Goal: Task Accomplishment & Management: Manage account settings

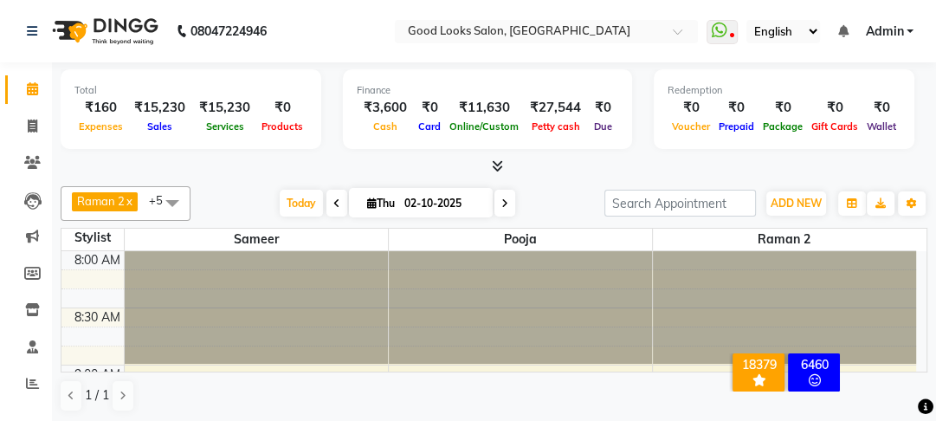
scroll to position [61, 0]
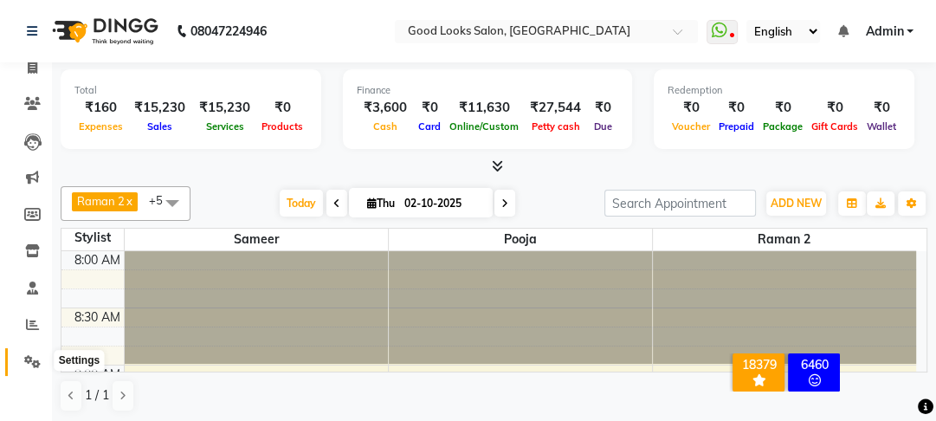
click at [28, 356] on icon at bounding box center [32, 361] width 16 height 13
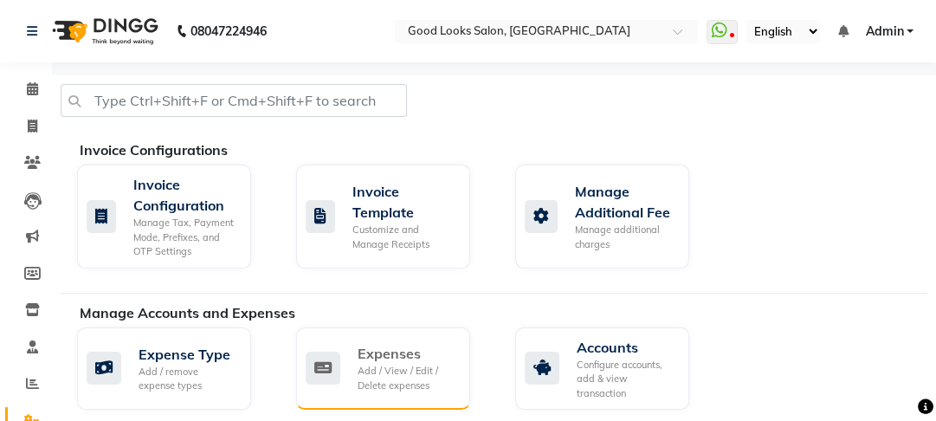
click at [380, 374] on div "Add / View / Edit / Delete expenses" at bounding box center [406, 377] width 99 height 29
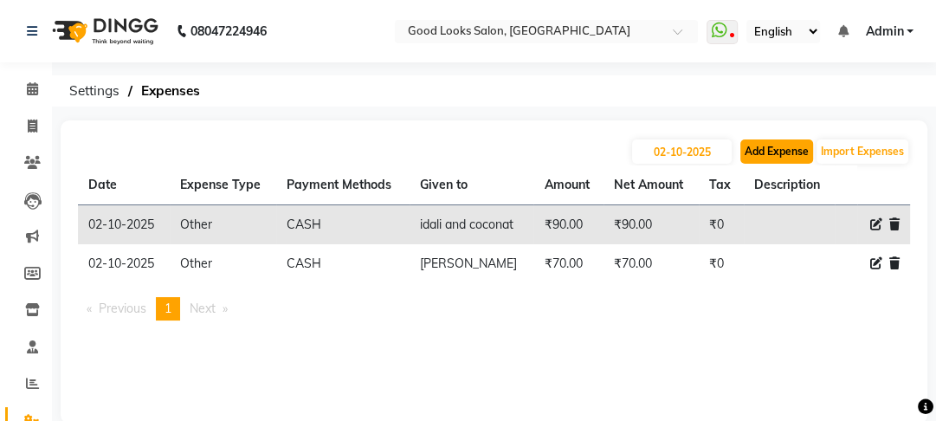
click at [765, 152] on button "Add Expense" at bounding box center [776, 151] width 73 height 24
select select "1"
select select "3043"
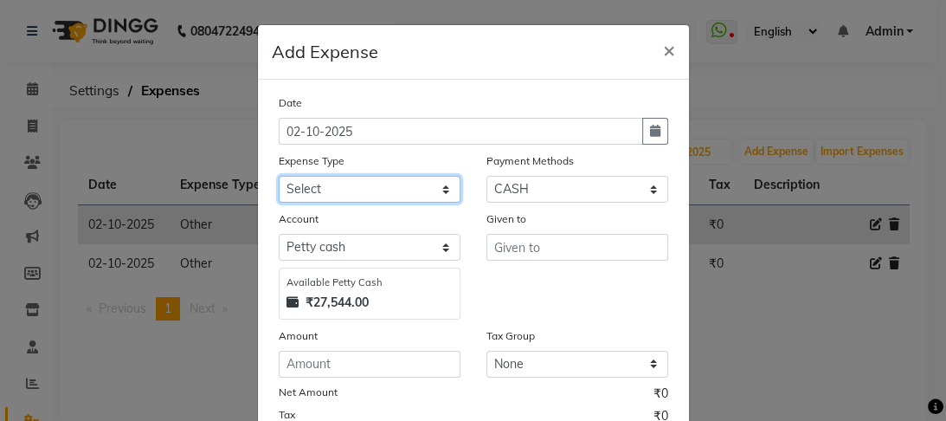
click at [322, 188] on select "Select Advance Salary Bank charges Car maintenance Cash transfer to bank Cash t…" at bounding box center [370, 189] width 182 height 27
select select "4889"
click at [279, 177] on select "Select Advance Salary Bank charges Car maintenance Cash transfer to bank Cash t…" at bounding box center [370, 189] width 182 height 27
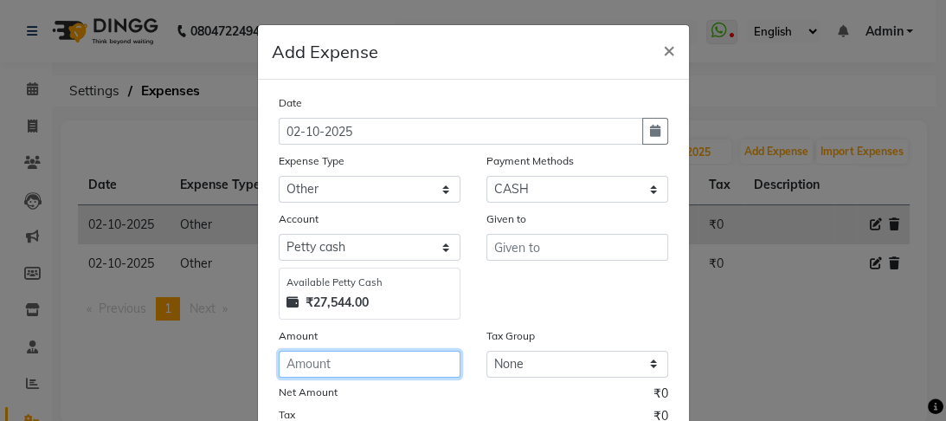
click at [304, 365] on input "number" at bounding box center [370, 363] width 182 height 27
type input "200"
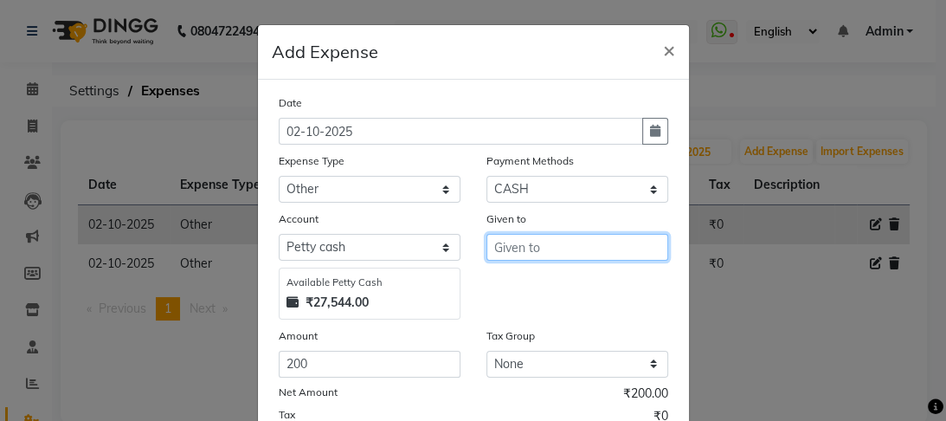
click at [503, 252] on input "text" at bounding box center [577, 247] width 182 height 27
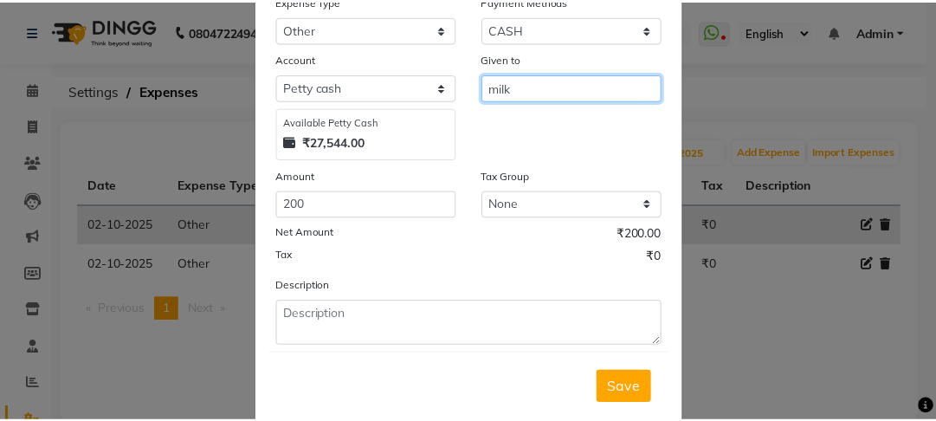
scroll to position [203, 0]
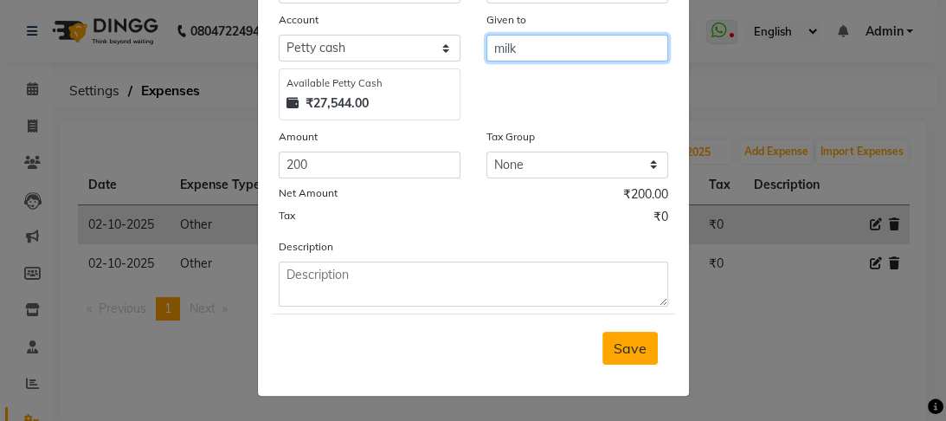
type input "milk"
click at [614, 344] on span "Save" at bounding box center [630, 347] width 33 height 17
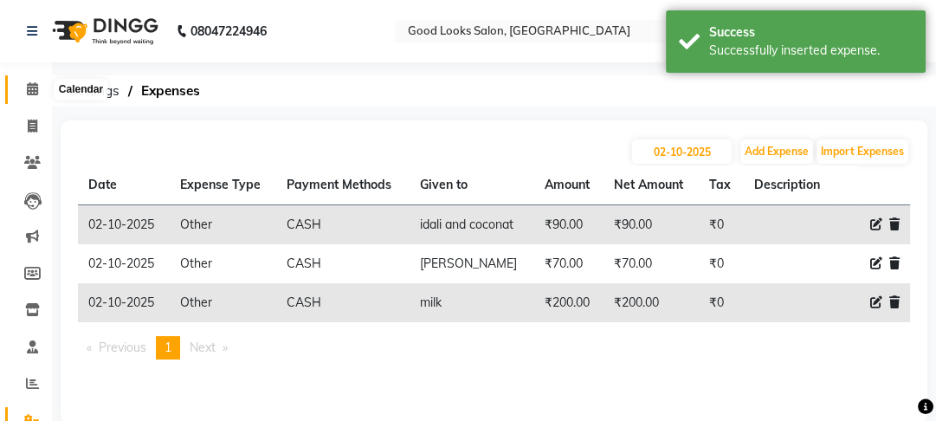
click at [28, 82] on icon at bounding box center [32, 88] width 11 height 13
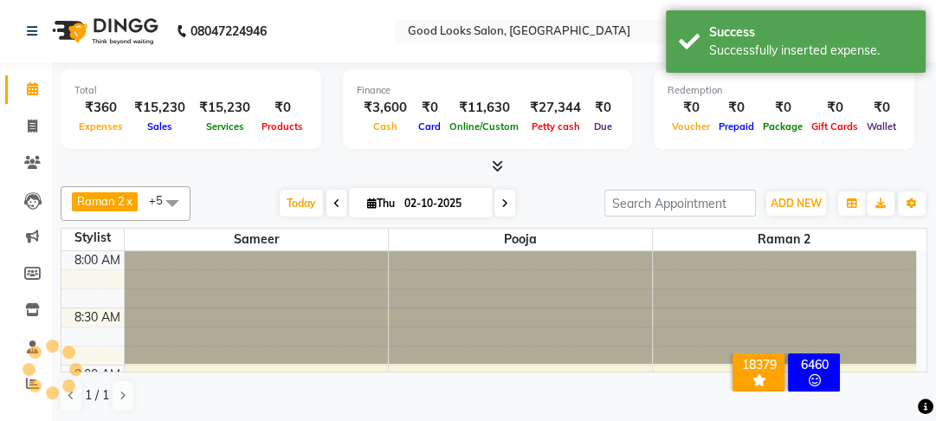
scroll to position [1246, 0]
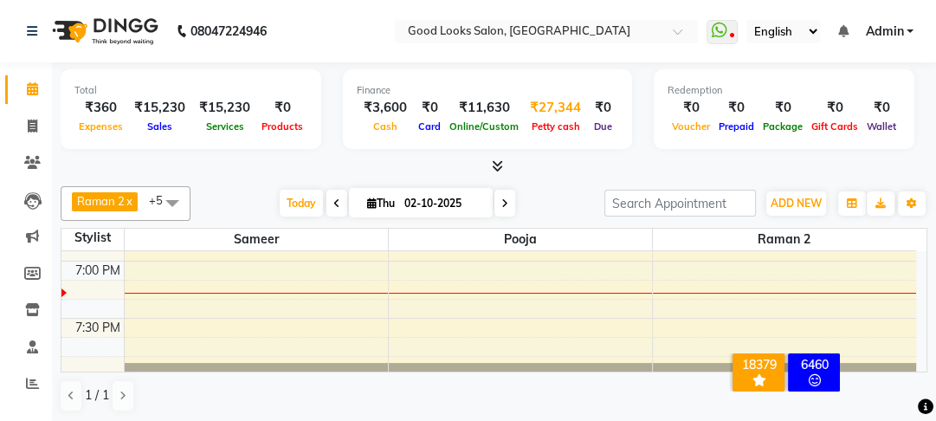
click at [557, 106] on div "₹27,344" at bounding box center [555, 108] width 65 height 20
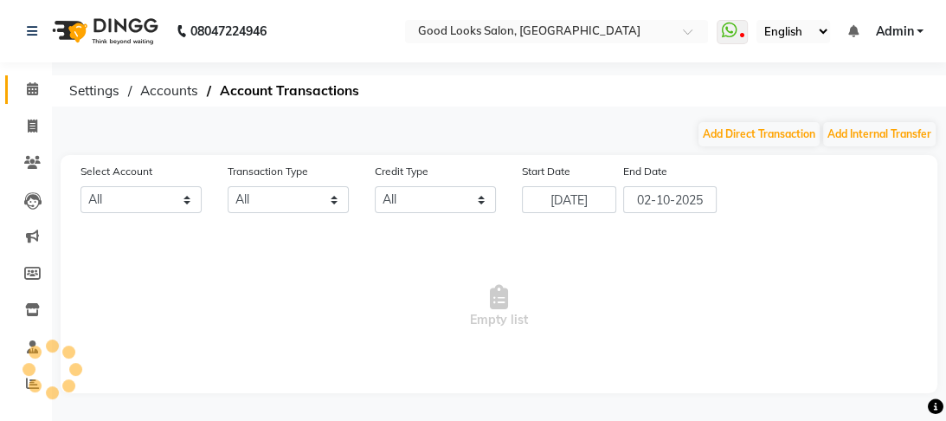
select select "3043"
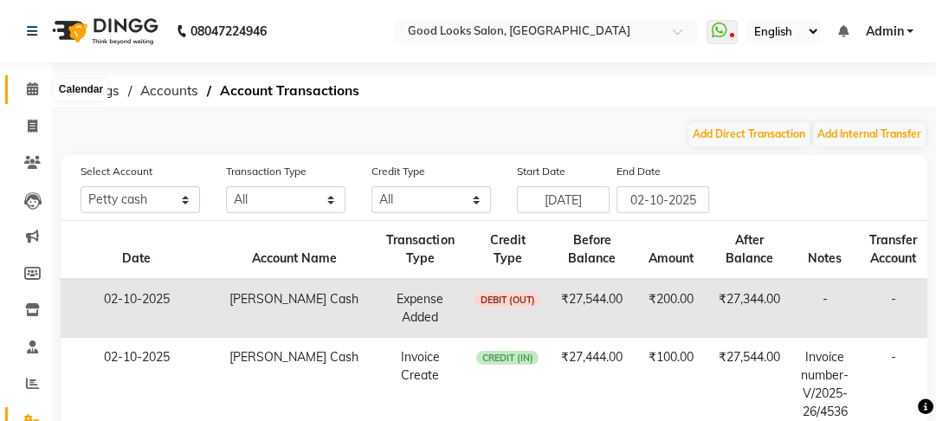
click at [29, 92] on icon at bounding box center [32, 88] width 11 height 13
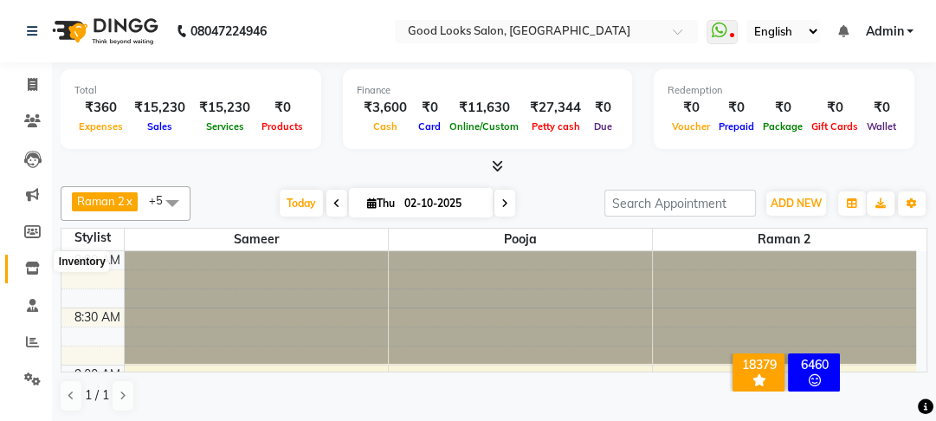
scroll to position [61, 0]
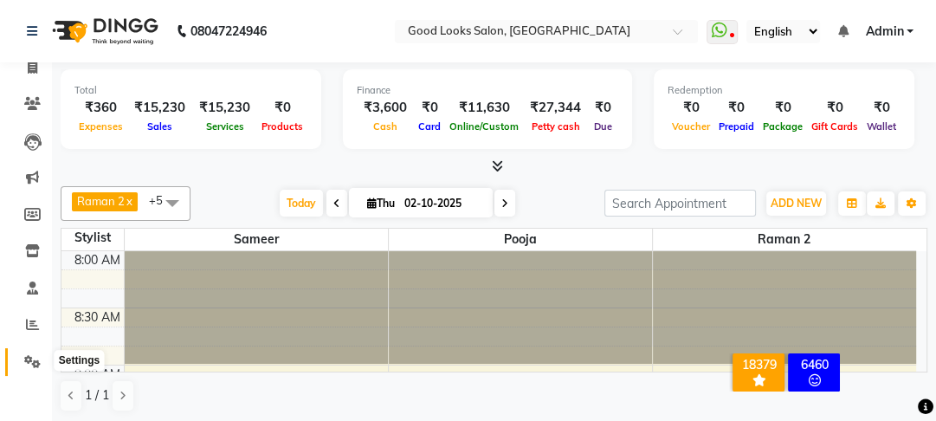
click at [26, 355] on icon at bounding box center [32, 361] width 16 height 13
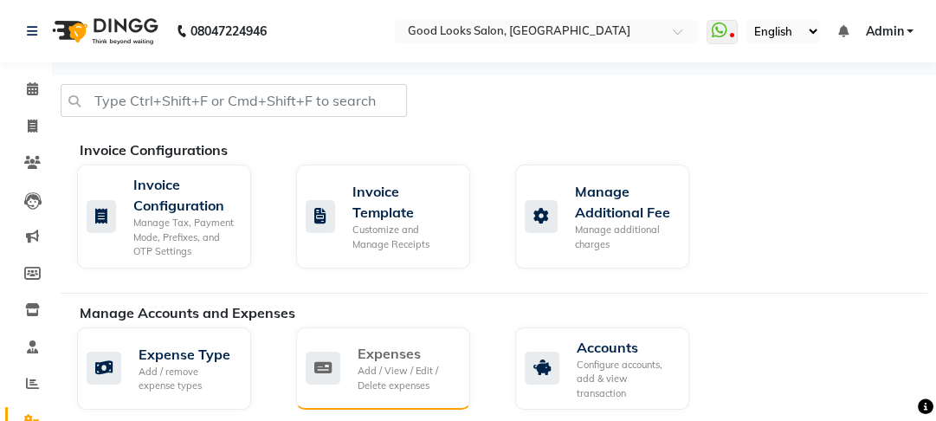
click at [397, 384] on div "Add / View / Edit / Delete expenses" at bounding box center [406, 377] width 99 height 29
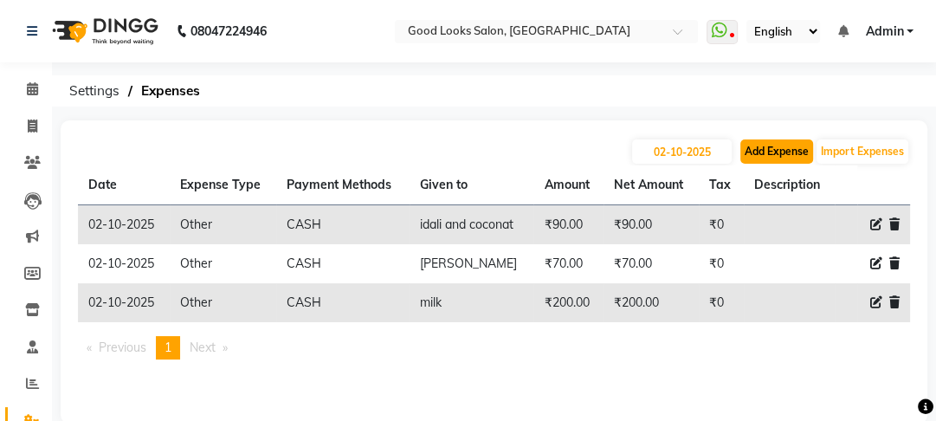
click at [762, 156] on button "Add Expense" at bounding box center [776, 151] width 73 height 24
select select "1"
select select "3043"
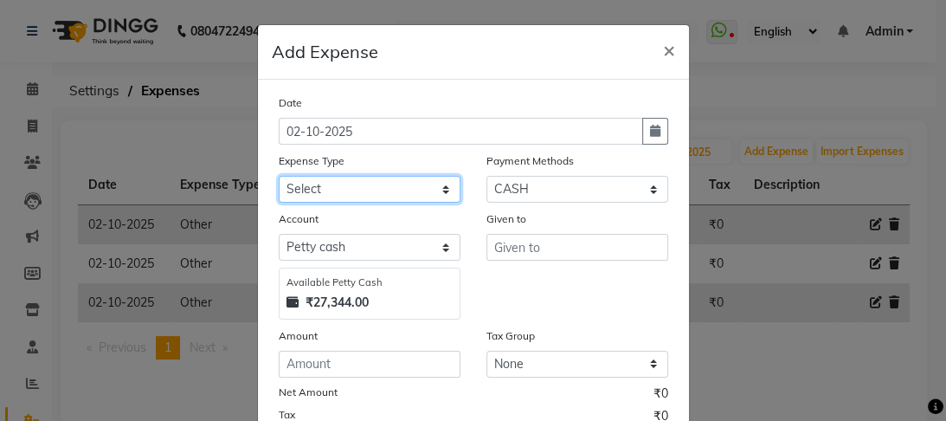
click at [400, 187] on select "Select Advance Salary Bank charges Car maintenance Cash transfer to bank Cash t…" at bounding box center [370, 189] width 182 height 27
select select "4889"
click at [279, 177] on select "Select Advance Salary Bank charges Car maintenance Cash transfer to bank Cash t…" at bounding box center [370, 189] width 182 height 27
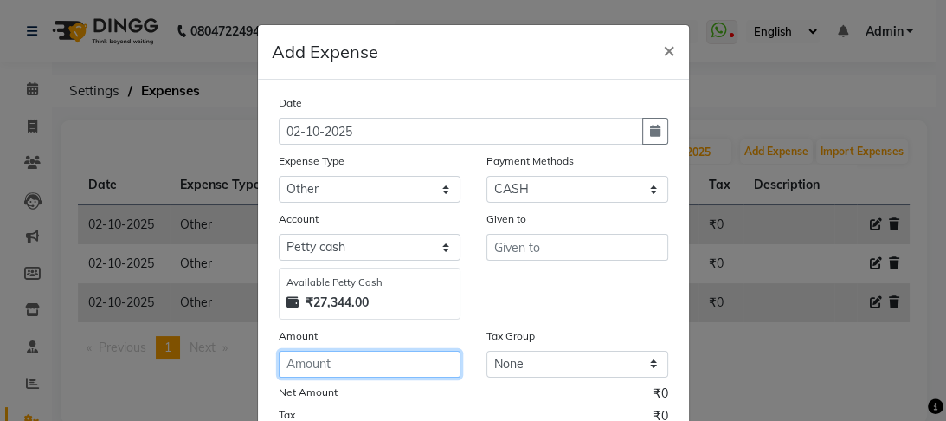
click at [319, 372] on input "number" at bounding box center [370, 363] width 182 height 27
type input "20"
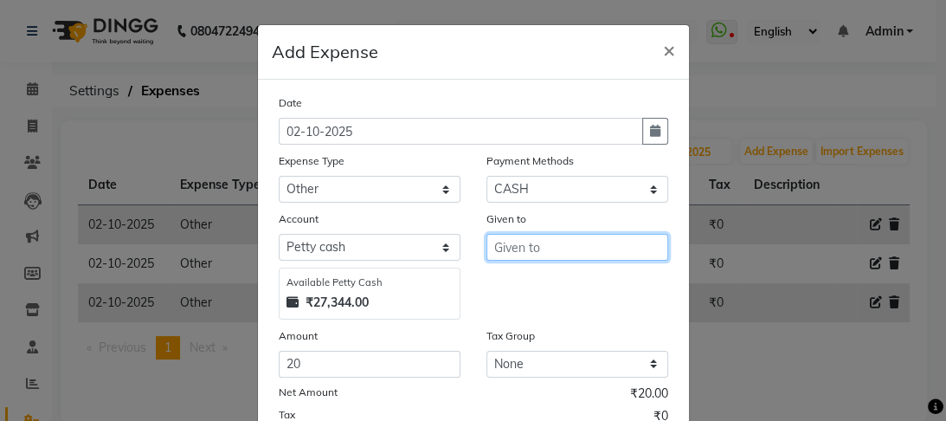
click at [519, 249] on input "text" at bounding box center [577, 247] width 182 height 27
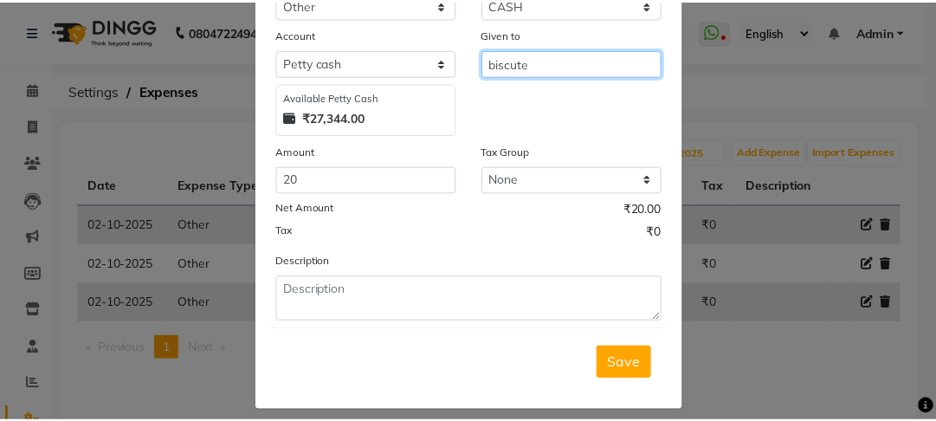
scroll to position [203, 0]
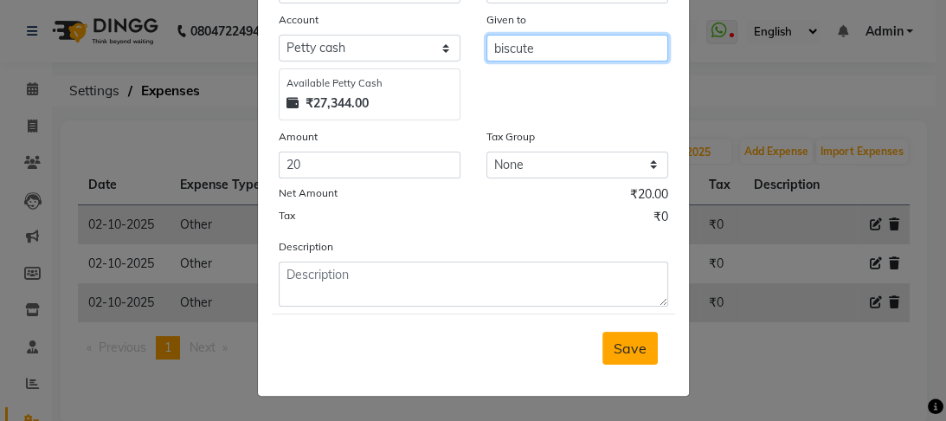
type input "biscute"
click at [633, 342] on span "Save" at bounding box center [630, 347] width 33 height 17
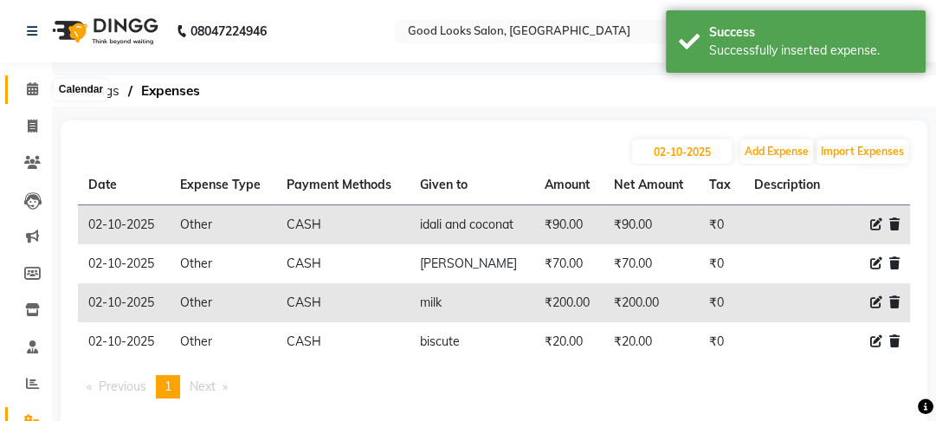
click at [33, 86] on icon at bounding box center [32, 88] width 11 height 13
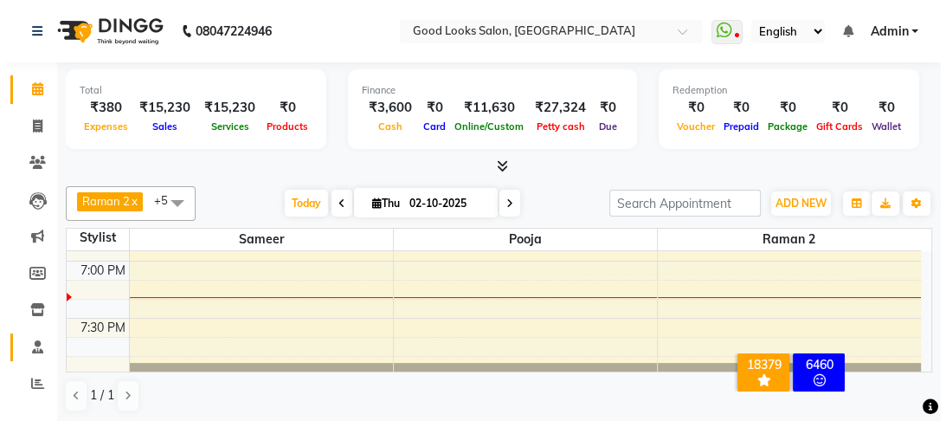
scroll to position [61, 0]
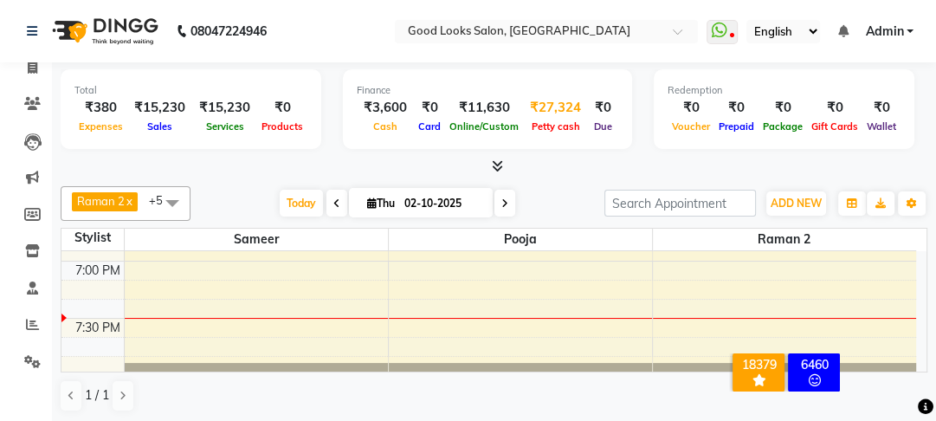
click at [544, 107] on div "₹27,324" at bounding box center [555, 108] width 65 height 20
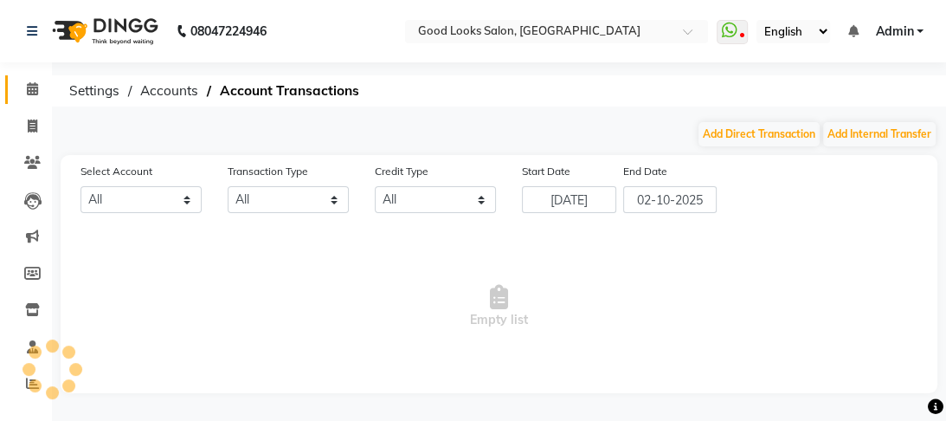
select select "3043"
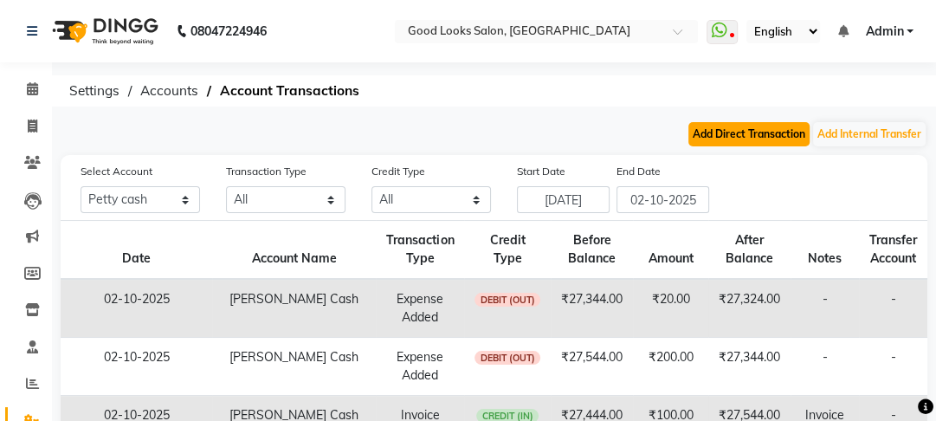
click at [760, 141] on button "Add Direct Transaction" at bounding box center [748, 134] width 121 height 24
select select "direct"
select select "3043"
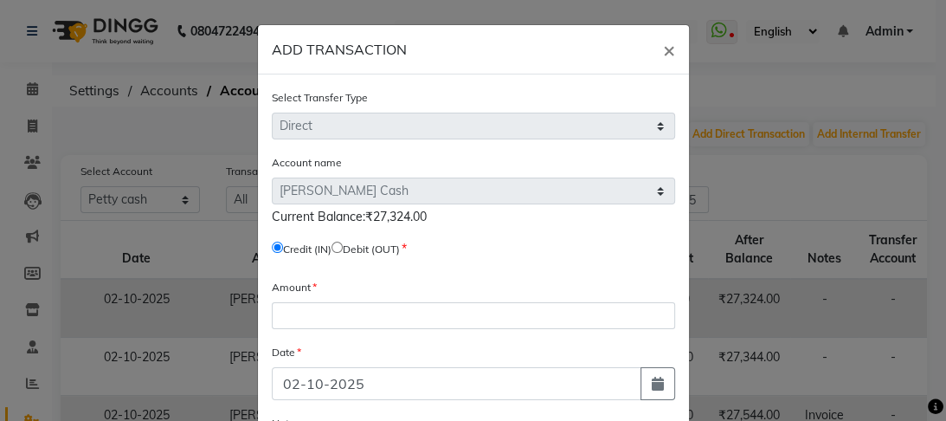
click at [342, 253] on input "radio" at bounding box center [336, 246] width 11 height 11
radio input "true"
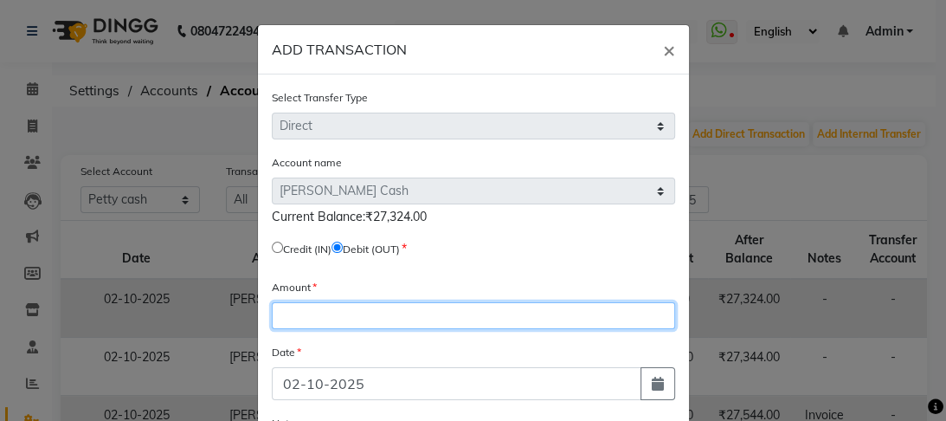
click at [311, 324] on input "number" at bounding box center [473, 315] width 403 height 27
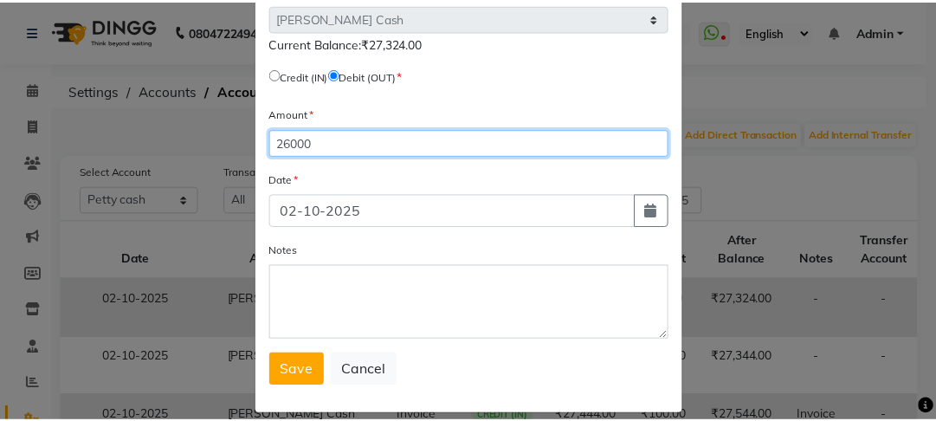
scroll to position [196, 0]
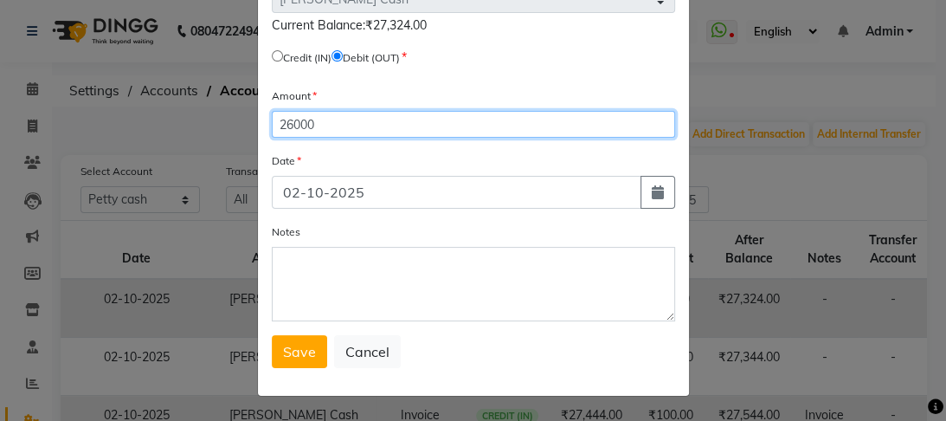
type input "26000"
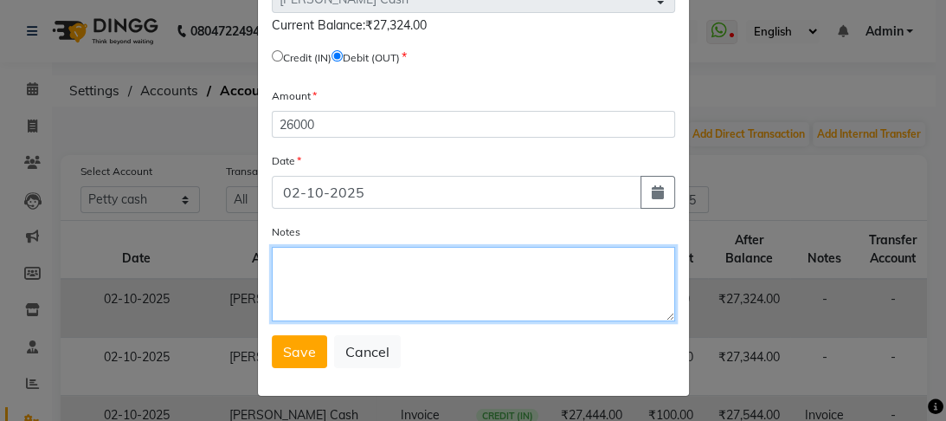
click at [305, 258] on textarea "Notes" at bounding box center [473, 284] width 403 height 74
type textarea "rmu"
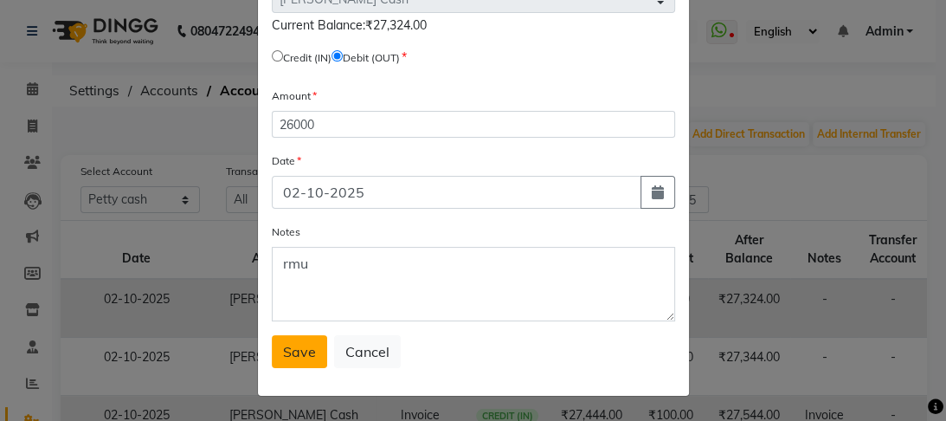
click at [301, 355] on span "Save" at bounding box center [299, 351] width 33 height 17
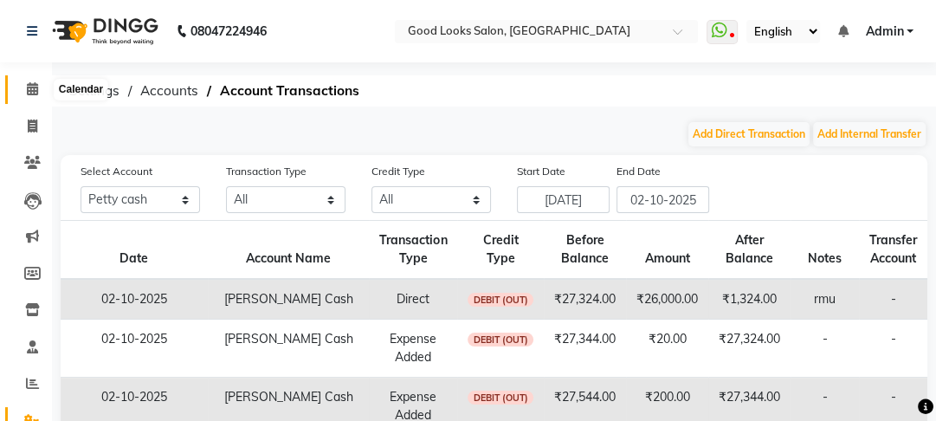
click at [37, 80] on span at bounding box center [32, 90] width 30 height 20
